Goal: Find specific page/section: Find specific page/section

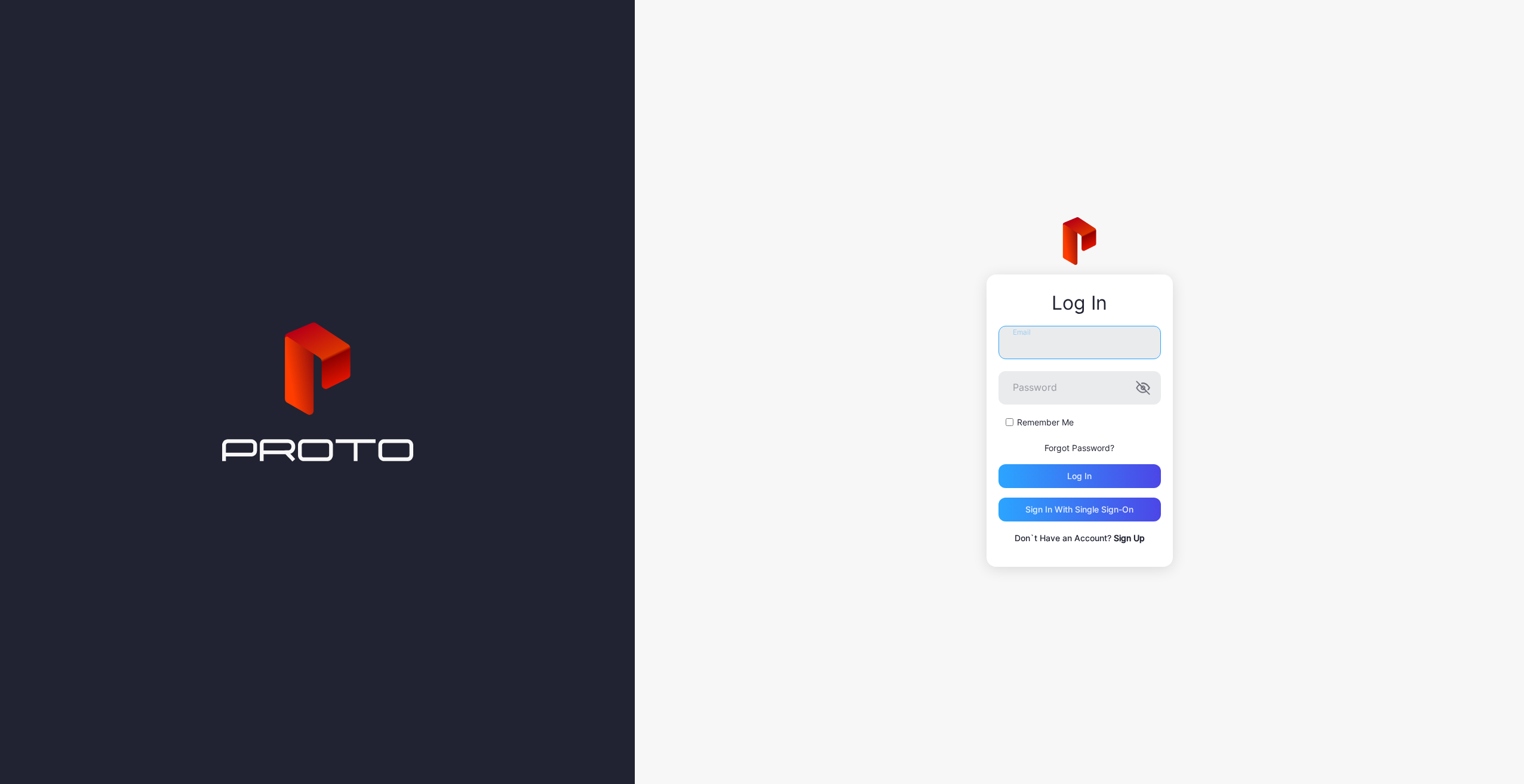
click at [1072, 339] on input "Email" at bounding box center [1079, 343] width 162 height 33
type input "**********"
click at [998, 464] on button "Log in" at bounding box center [1079, 476] width 162 height 24
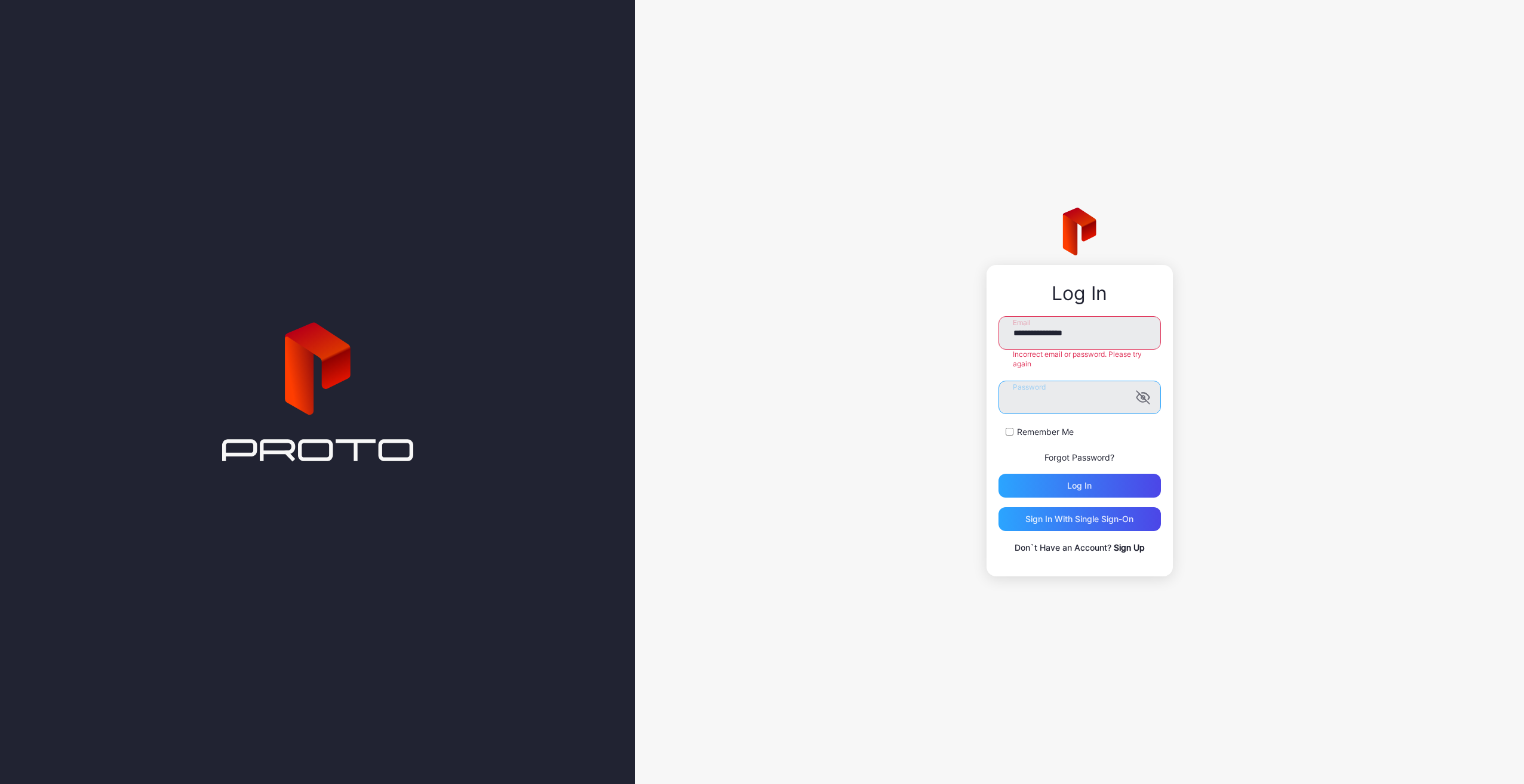
click at [998, 474] on button "Log in" at bounding box center [1079, 485] width 162 height 24
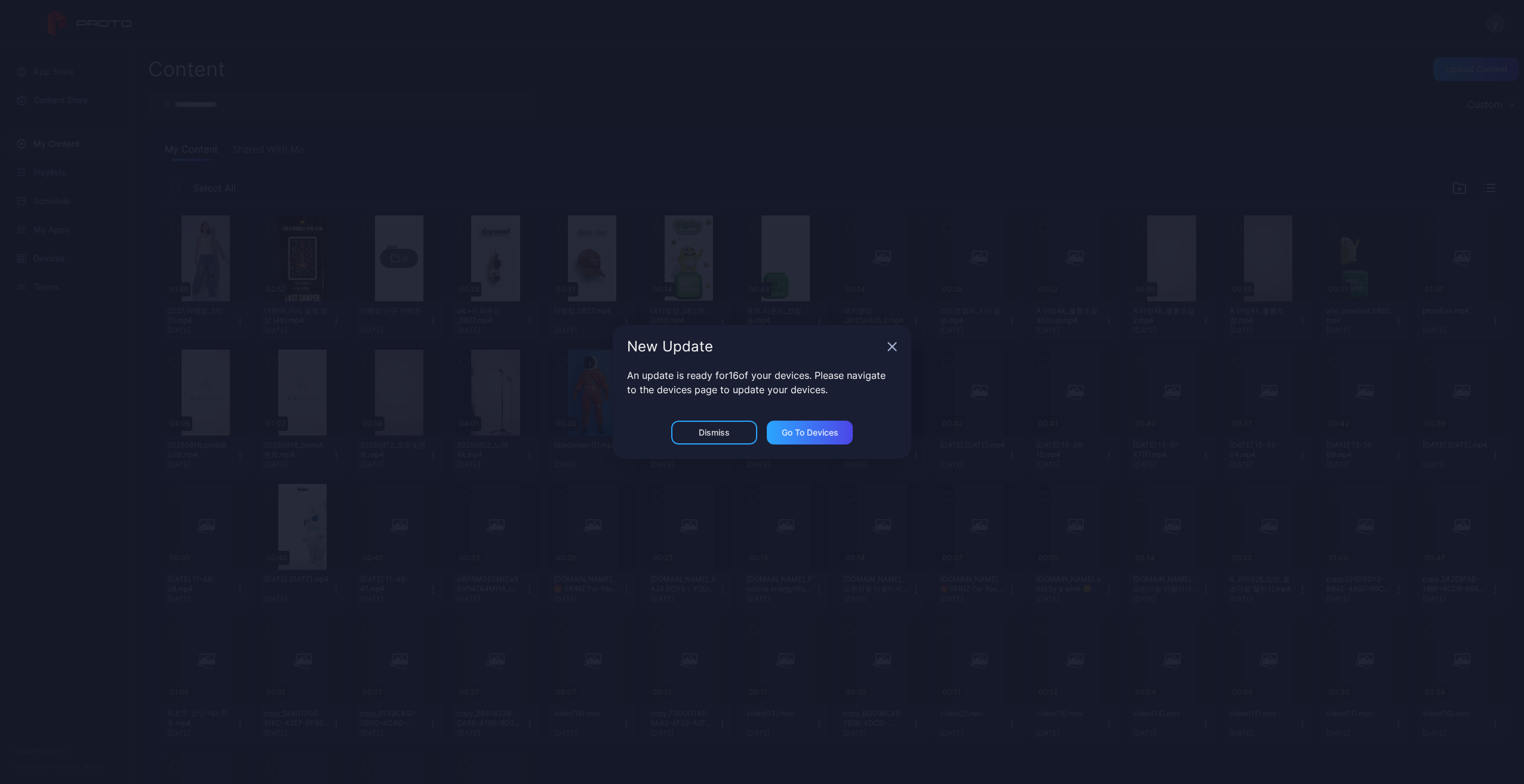
click at [892, 344] on icon "button" at bounding box center [892, 346] width 10 height 10
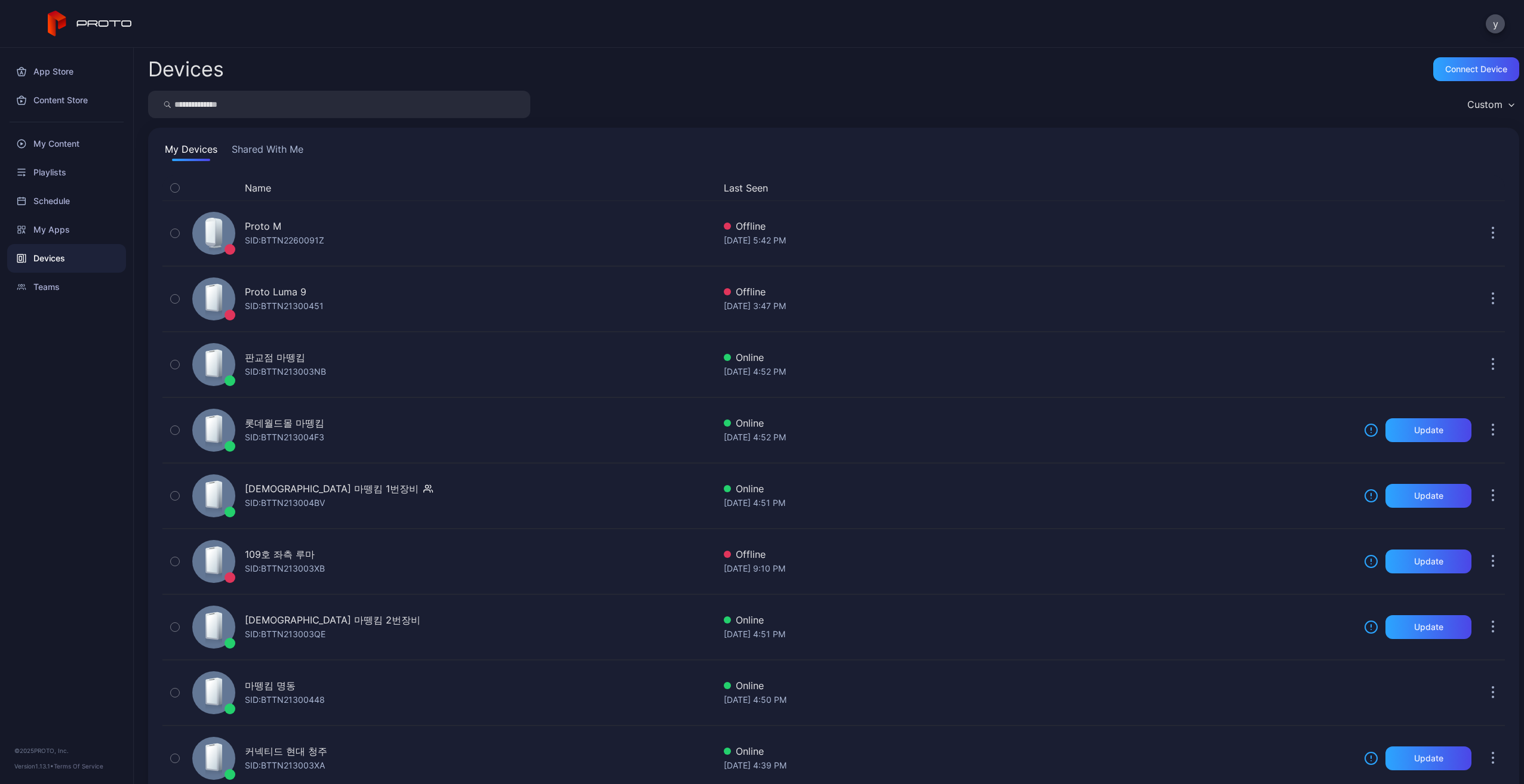
click at [74, 100] on div "Content Store" at bounding box center [66, 100] width 119 height 29
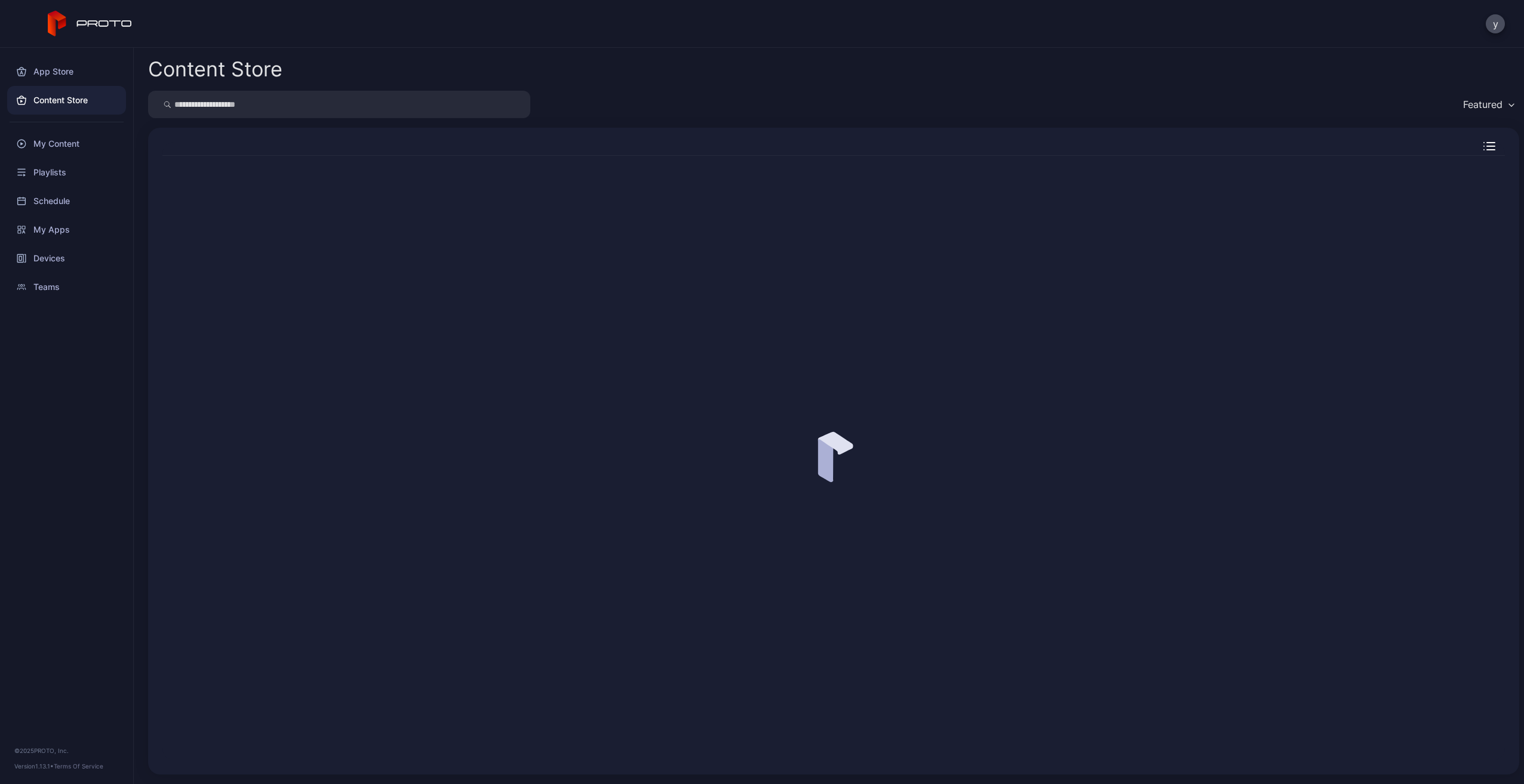
click at [64, 142] on div "My Content" at bounding box center [66, 144] width 119 height 29
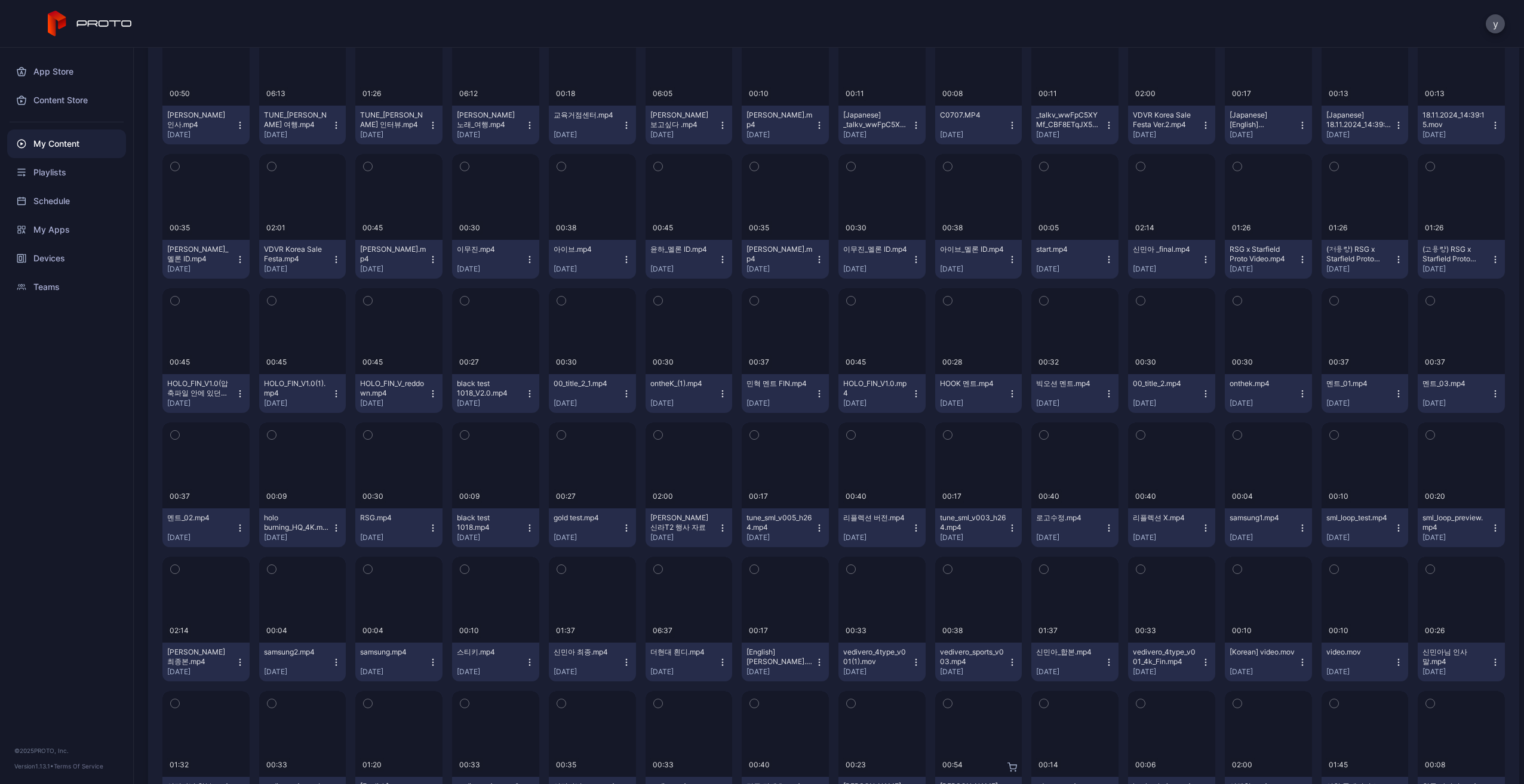
scroll to position [1947, 0]
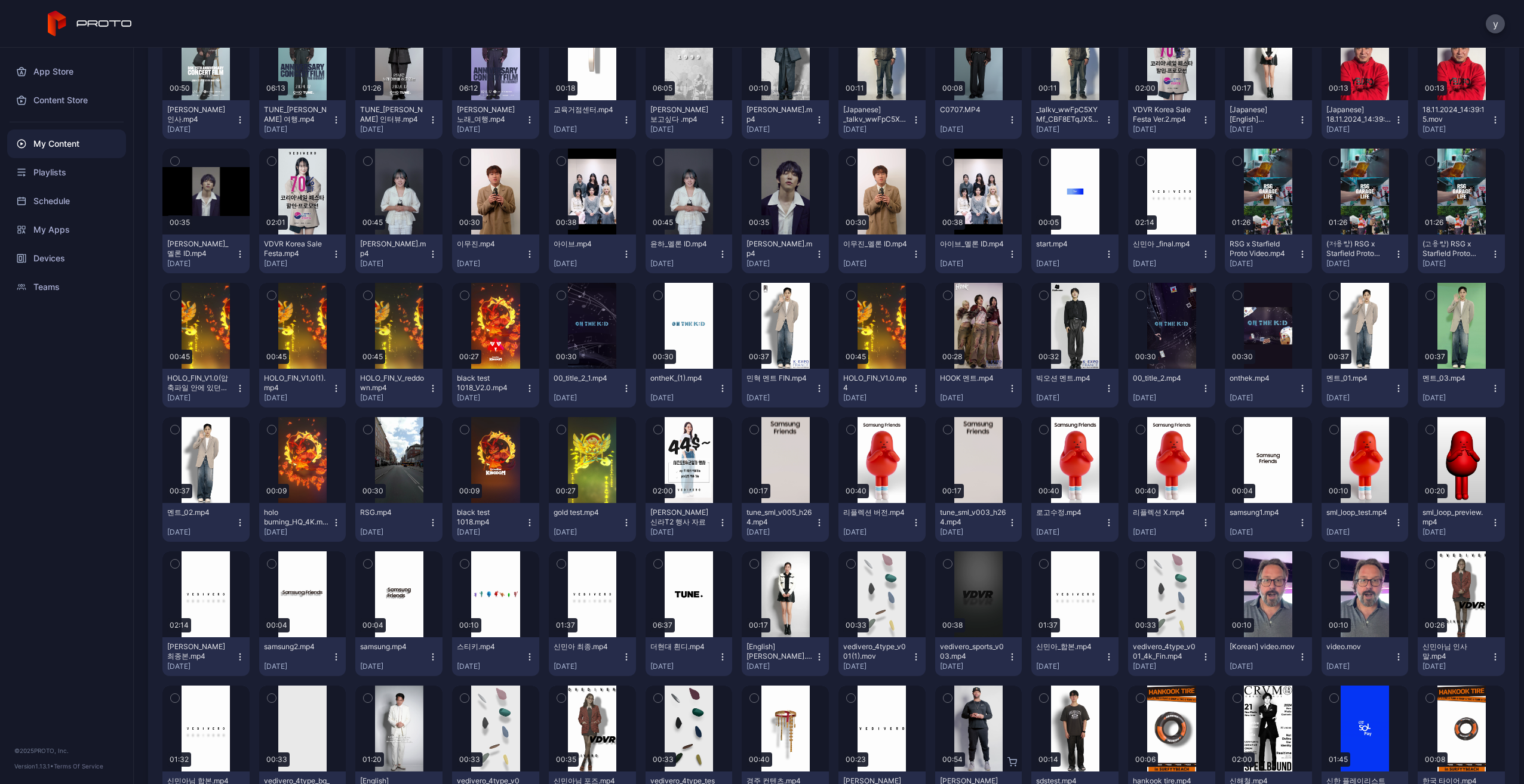
click at [781, 302] on div "Preview" at bounding box center [785, 325] width 87 height 86
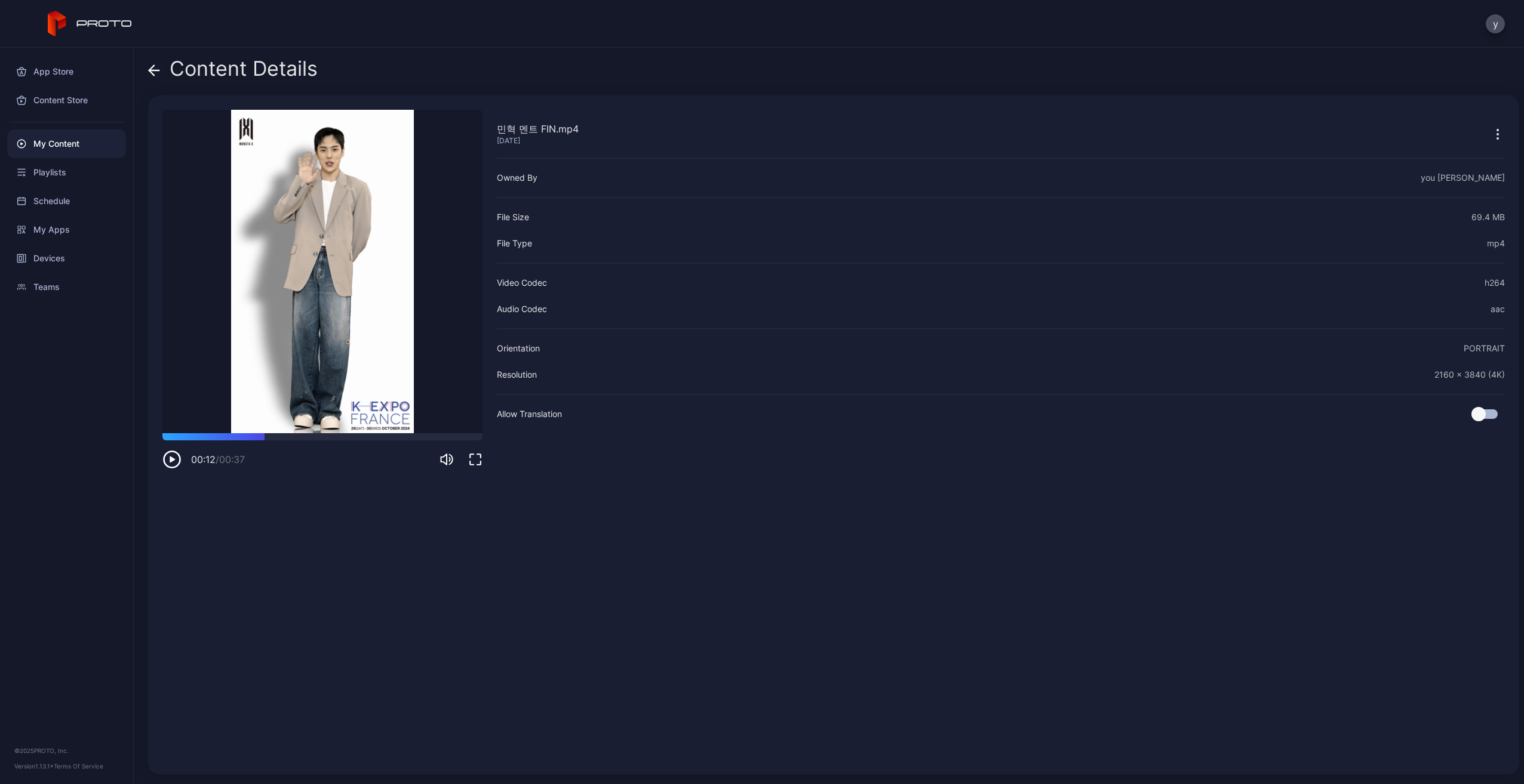
click at [264, 440] on div at bounding box center [322, 436] width 320 height 7
click at [311, 440] on div at bounding box center [322, 436] width 320 height 7
click at [347, 438] on div at bounding box center [322, 436] width 320 height 7
click at [399, 437] on div at bounding box center [322, 436] width 320 height 7
click at [426, 436] on div at bounding box center [322, 436] width 320 height 7
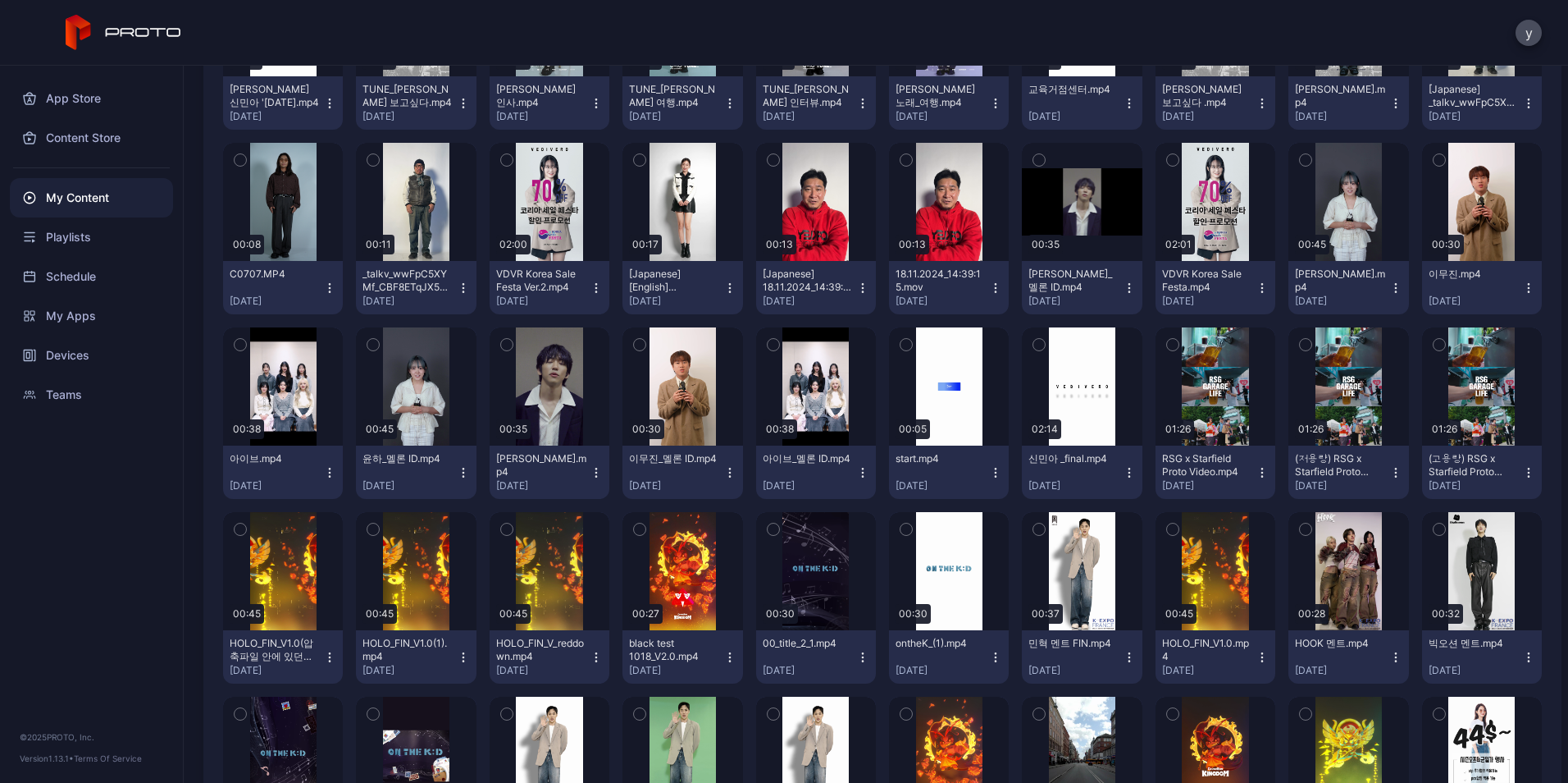
scroll to position [3660, 0]
